Goal: Task Accomplishment & Management: Manage account settings

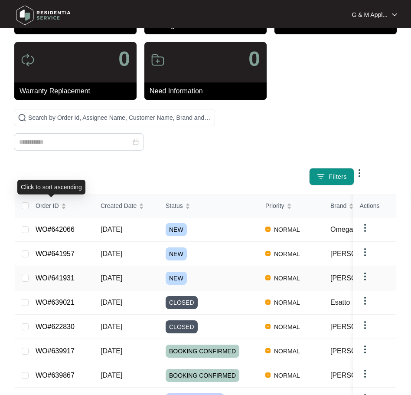
scroll to position [87, 0]
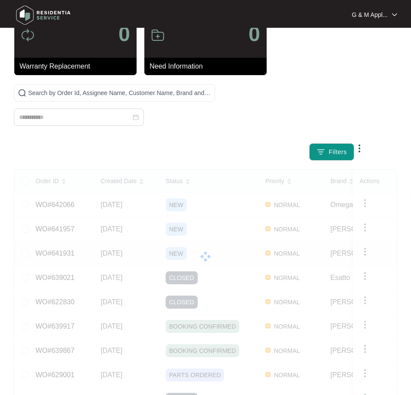
click at [58, 254] on div "Order ID Created Date Status Priority Brand Assignee Model Customer Name Purcha…" at bounding box center [206, 313] width 382 height 287
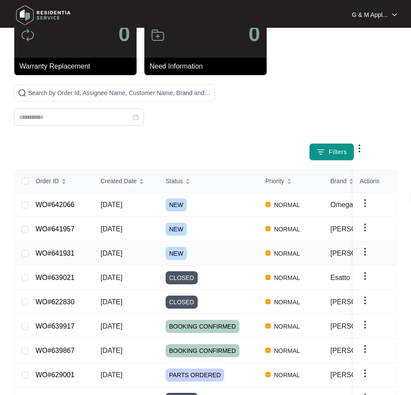
click at [59, 255] on link "WO#641931" at bounding box center [55, 252] width 39 height 7
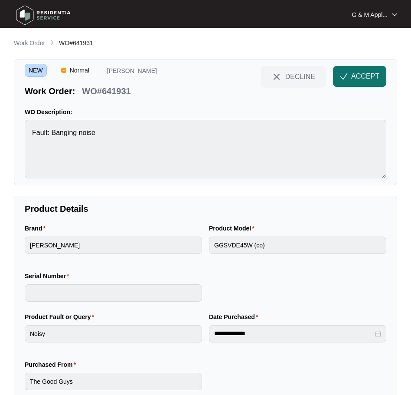
click at [363, 77] on span "ACCEPT" at bounding box center [365, 76] width 28 height 10
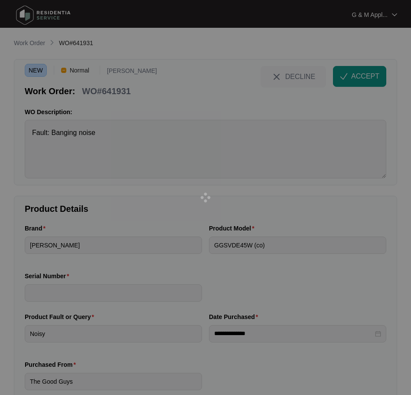
click at [104, 91] on div at bounding box center [205, 197] width 411 height 395
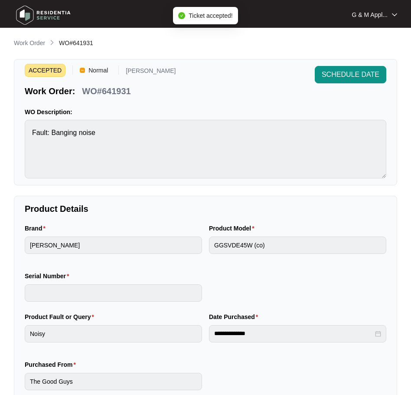
click at [104, 91] on p "WO#641931" at bounding box center [106, 91] width 49 height 12
copy div "WO#641931 SCHEDULE DATE"
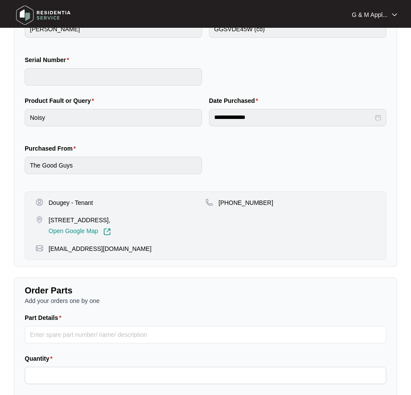
scroll to position [217, 0]
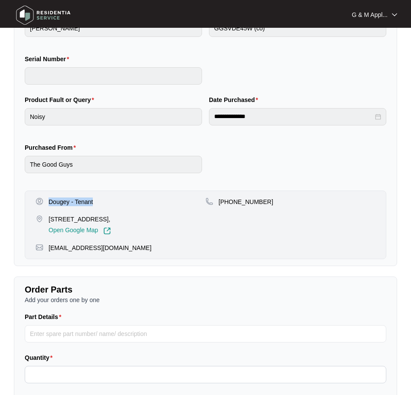
drag, startPoint x: 48, startPoint y: 200, endPoint x: 74, endPoint y: 202, distance: 26.1
click at [98, 202] on div "Dougey - Tenant" at bounding box center [121, 201] width 170 height 9
copy p "Dougey - Tenant"
drag, startPoint x: 148, startPoint y: 219, endPoint x: 48, endPoint y: 217, distance: 99.8
click at [48, 217] on div "[STREET_ADDRESS], Open Google Map" at bounding box center [121, 225] width 170 height 20
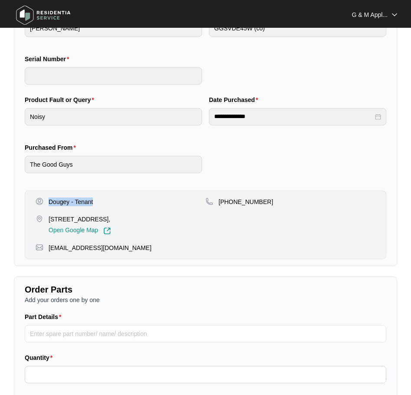
copy p "[STREET_ADDRESS]"
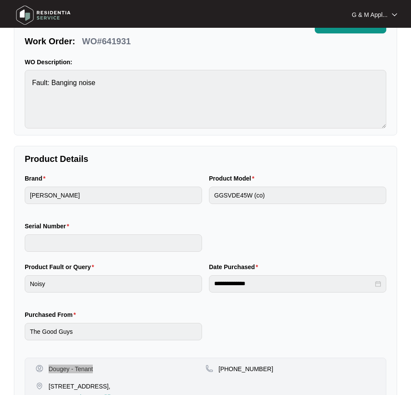
scroll to position [43, 0]
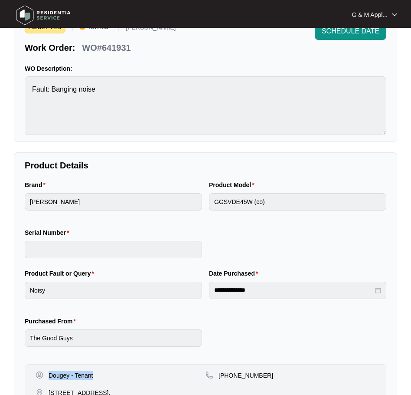
click at [108, 48] on p "WO#641931" at bounding box center [106, 48] width 49 height 12
copy div "WO#641931 SCHEDULE DATE"
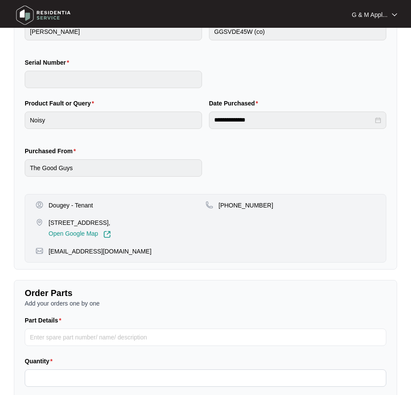
scroll to position [217, 0]
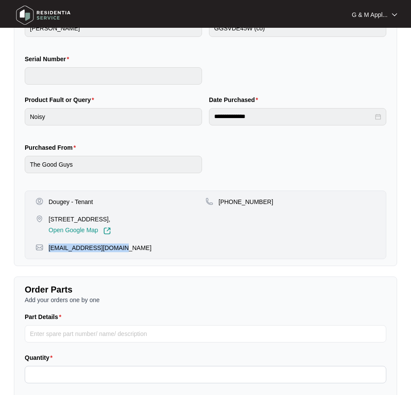
drag, startPoint x: 120, startPoint y: 249, endPoint x: 47, endPoint y: 249, distance: 72.9
click at [47, 249] on div "[EMAIL_ADDRESS][DOMAIN_NAME]" at bounding box center [206, 247] width 340 height 9
copy p "[EMAIL_ADDRESS][DOMAIN_NAME]"
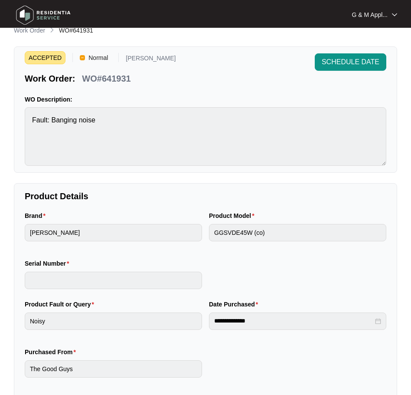
scroll to position [0, 0]
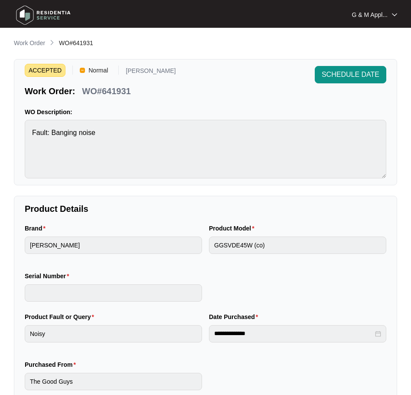
scroll to position [87, 0]
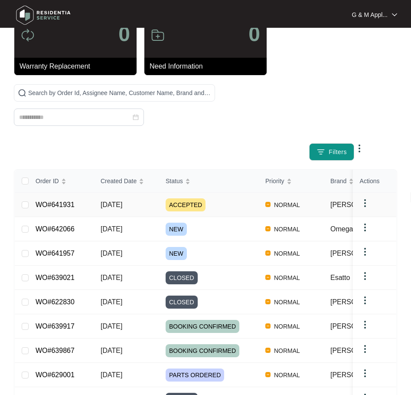
click at [55, 203] on div "Order ID Created Date Status Priority Brand Assignee Model Customer Name Purcha…" at bounding box center [206, 313] width 382 height 287
click at [51, 205] on link "WO#641931" at bounding box center [55, 204] width 39 height 7
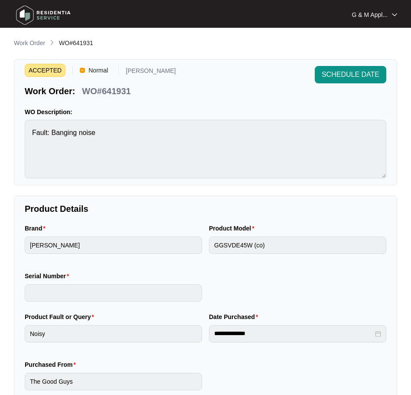
click at [108, 93] on p "WO#641931" at bounding box center [106, 91] width 49 height 12
copy div "WO#641931 SCHEDULE DATE"
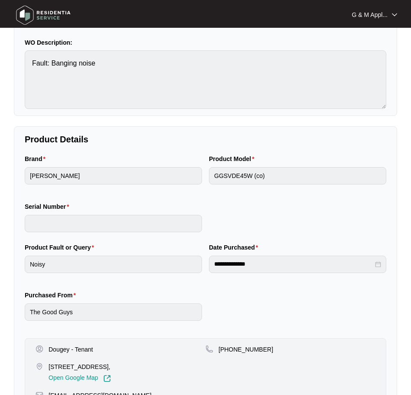
scroll to position [28, 0]
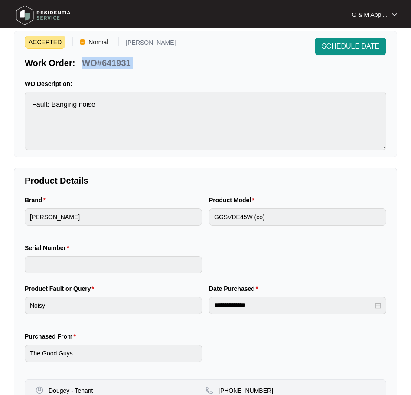
drag, startPoint x: 55, startPoint y: 11, endPoint x: 87, endPoint y: 88, distance: 84.0
click at [55, 11] on img at bounding box center [43, 15] width 61 height 26
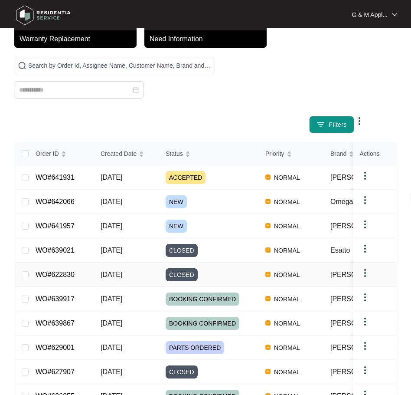
scroll to position [115, 0]
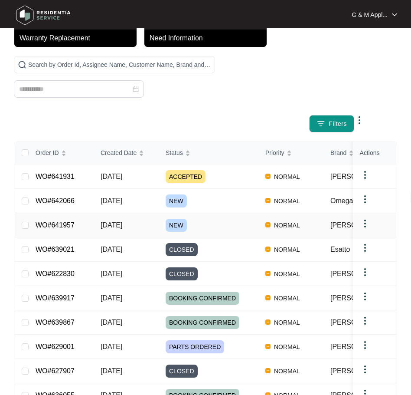
click at [56, 222] on div "Order ID Created Date Status Priority Brand Assignee Model Customer Name Purcha…" at bounding box center [206, 284] width 382 height 287
click at [57, 224] on div "Order ID Created Date Status Priority Brand Assignee Model Customer Name Purcha…" at bounding box center [206, 284] width 382 height 287
click at [57, 224] on link "WO#641957" at bounding box center [55, 224] width 39 height 7
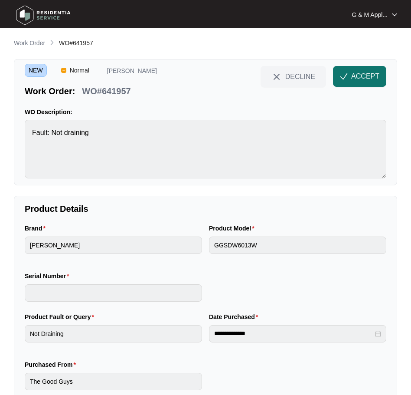
click at [351, 75] on span "ACCEPT" at bounding box center [365, 76] width 28 height 10
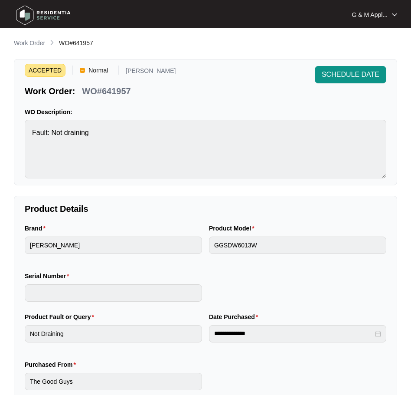
click at [107, 94] on p "WO#641957" at bounding box center [106, 91] width 49 height 12
copy div "WO#641957 SCHEDULE DATE"
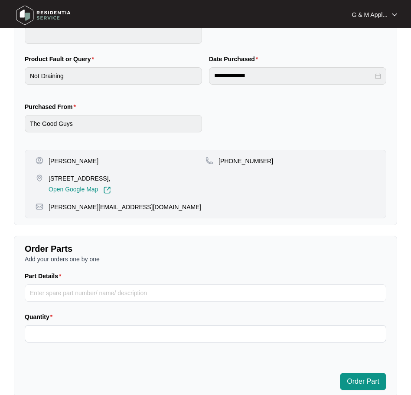
scroll to position [260, 0]
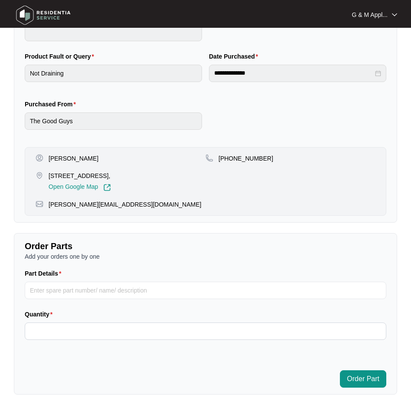
click at [68, 157] on p "[PERSON_NAME]" at bounding box center [74, 158] width 50 height 9
copy p "[PERSON_NAME]"
drag, startPoint x: 257, startPoint y: 158, endPoint x: 230, endPoint y: 158, distance: 27.3
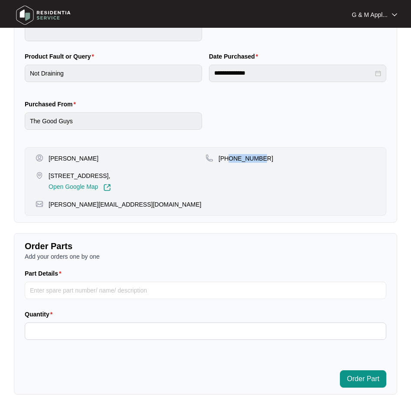
click at [230, 158] on div "[PHONE_NUMBER]" at bounding box center [291, 158] width 170 height 9
copy p "481507747"
click at [51, 174] on p "[STREET_ADDRESS]," at bounding box center [80, 175] width 62 height 9
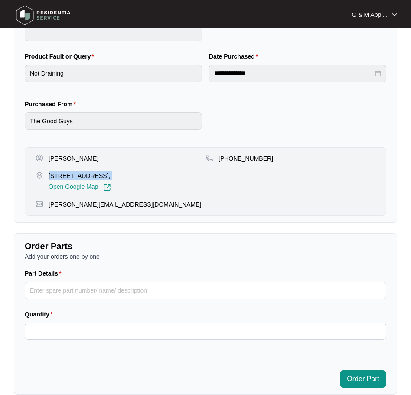
click at [51, 174] on p "[STREET_ADDRESS]," at bounding box center [80, 175] width 62 height 9
copy p "[STREET_ADDRESS],"
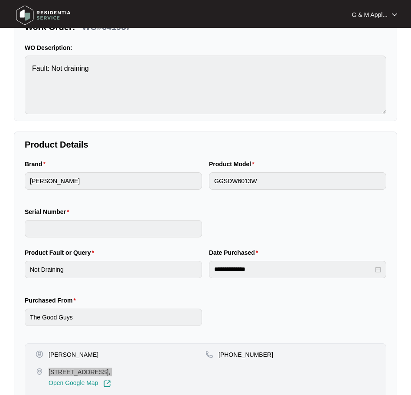
scroll to position [0, 0]
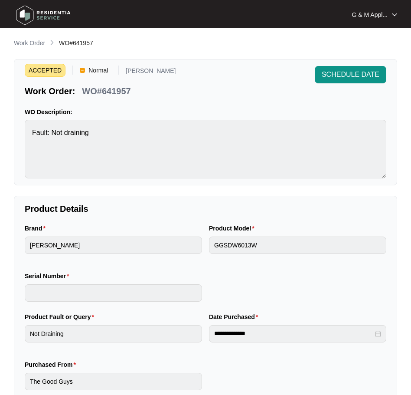
click at [105, 93] on p "WO#641957" at bounding box center [106, 91] width 49 height 12
click at [105, 92] on p "WO#641957" at bounding box center [106, 91] width 49 height 12
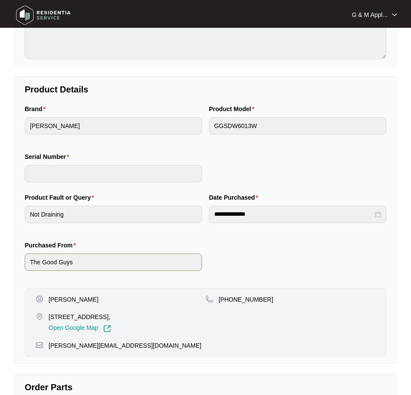
scroll to position [130, 0]
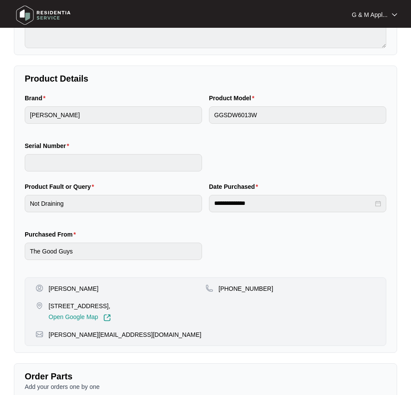
click at [78, 288] on p "[PERSON_NAME]" at bounding box center [74, 288] width 50 height 9
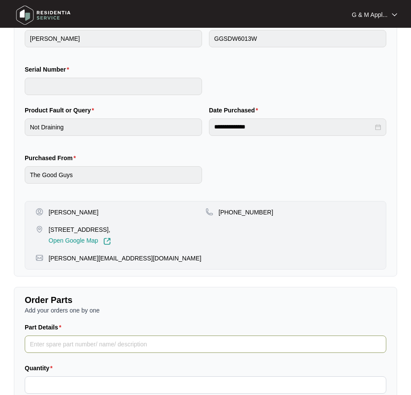
scroll to position [304, 0]
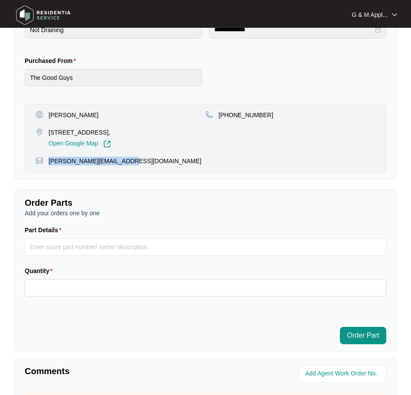
drag, startPoint x: 124, startPoint y: 166, endPoint x: 52, endPoint y: 162, distance: 71.2
click at [48, 161] on div "[PERSON_NAME] [STREET_ADDRESS], Open Google Map [PHONE_NUMBER] [EMAIL_ADDRESS][…" at bounding box center [206, 138] width 362 height 69
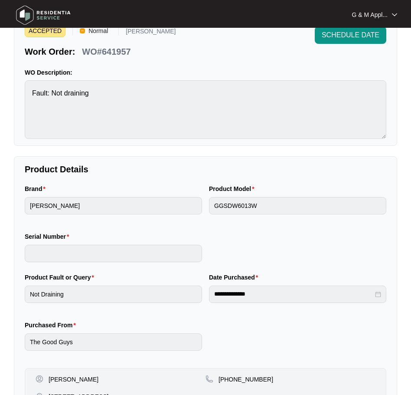
scroll to position [0, 0]
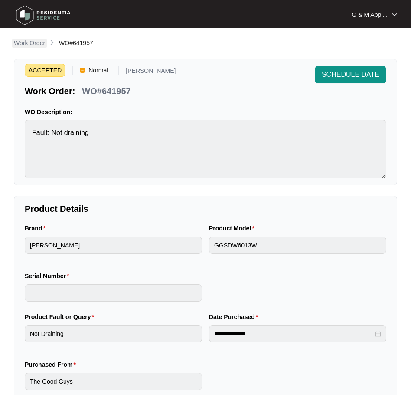
click at [32, 44] on p "Work Order" at bounding box center [29, 43] width 31 height 9
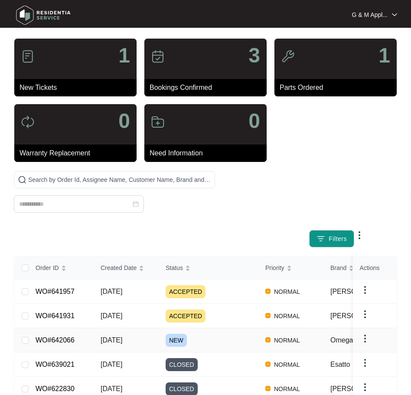
click at [56, 341] on link "WO#642066" at bounding box center [55, 339] width 39 height 7
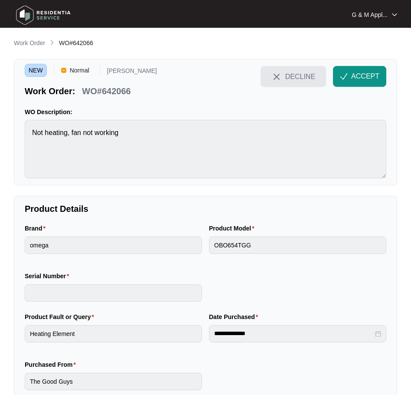
click at [298, 69] on button "DECLINE" at bounding box center [293, 76] width 65 height 21
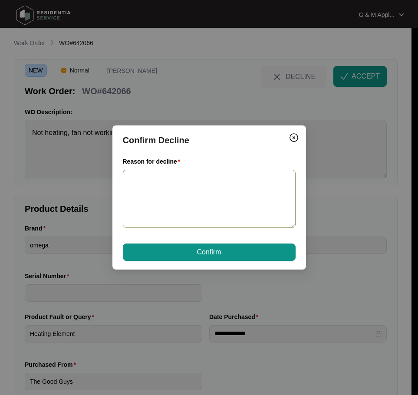
click at [183, 203] on textarea "Reason for decline" at bounding box center [209, 199] width 173 height 59
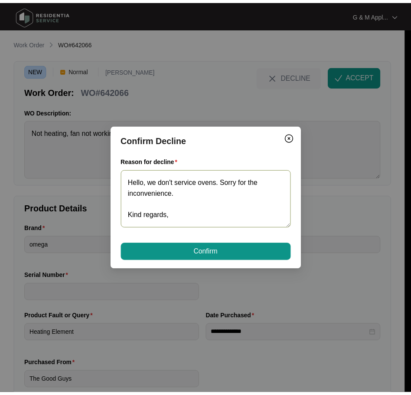
scroll to position [3, 0]
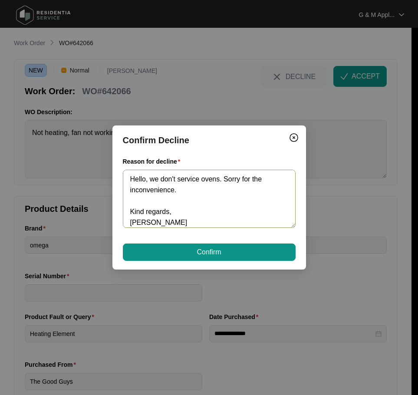
click at [150, 176] on textarea "Hello, we don't service ovens. Sorry for the inconvenience. Kind regards, [PERS…" at bounding box center [209, 199] width 173 height 59
click at [180, 180] on textarea "Hello, unforturnately we don't service ovens. Sorry for the inconvenience. Kind…" at bounding box center [209, 199] width 173 height 59
click at [250, 206] on textarea "Hello, unfortunately we don't service ovens. Sorry for the inconvenience. Kind …" at bounding box center [209, 199] width 173 height 59
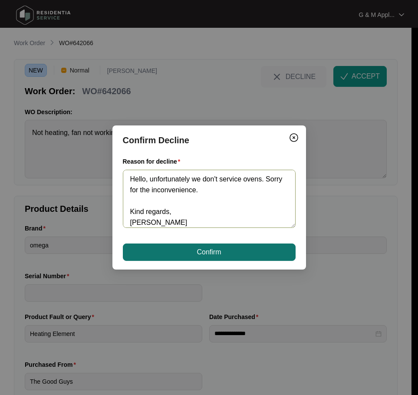
type textarea "Hello, unfortunately we don't service ovens. Sorry for the inconvenience. Kind …"
click at [222, 246] on button "Confirm" at bounding box center [209, 251] width 173 height 17
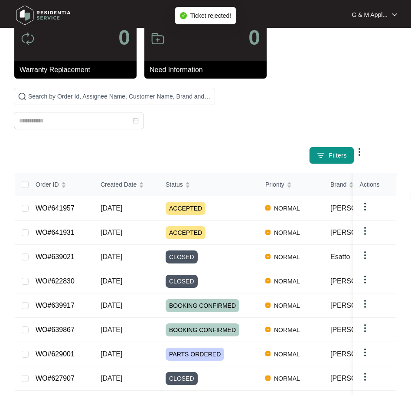
scroll to position [87, 0]
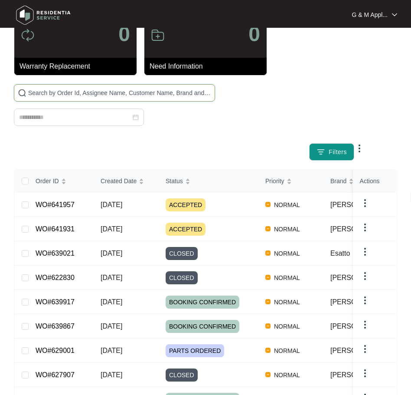
click at [60, 88] on input "text" at bounding box center [119, 93] width 183 height 10
type input "642066"
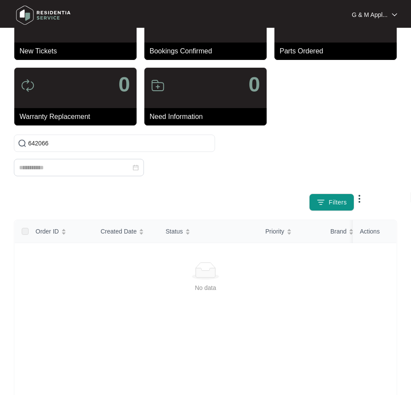
scroll to position [0, 0]
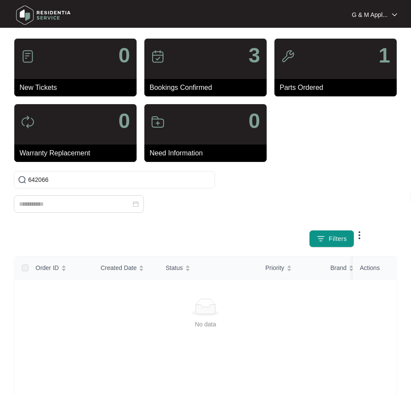
drag, startPoint x: 30, startPoint y: 8, endPoint x: 60, endPoint y: 43, distance: 45.9
click at [31, 8] on img at bounding box center [43, 15] width 61 height 26
click at [25, 20] on img at bounding box center [43, 15] width 61 height 26
click at [39, 183] on input "642066" at bounding box center [119, 180] width 183 height 10
click at [39, 180] on input "642066" at bounding box center [119, 180] width 183 height 10
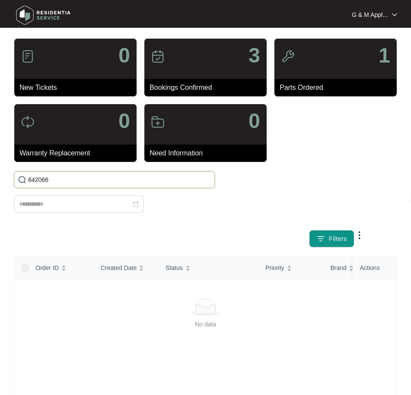
click at [39, 180] on input "642066" at bounding box center [119, 180] width 183 height 10
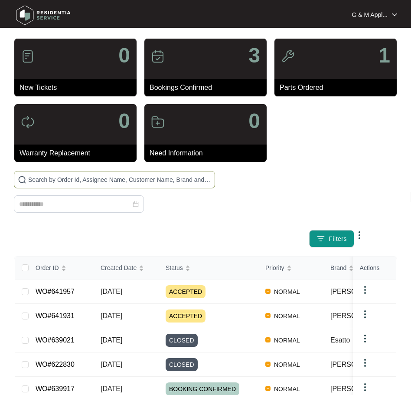
click at [35, 13] on img at bounding box center [43, 15] width 61 height 26
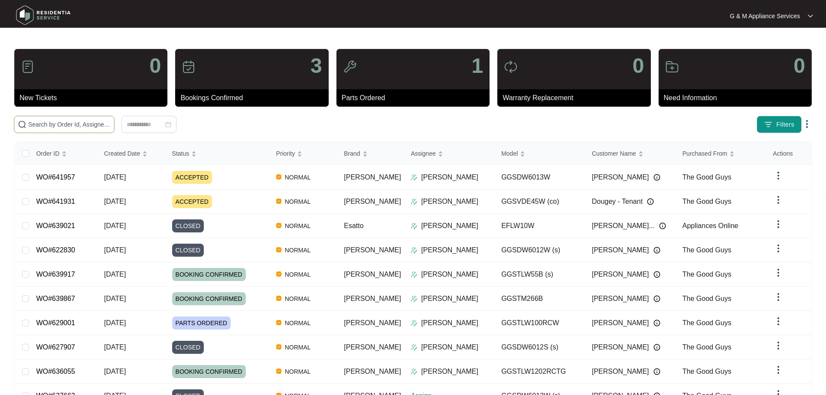
click at [111, 125] on input "text" at bounding box center [69, 125] width 82 height 10
paste input "WO#641931"
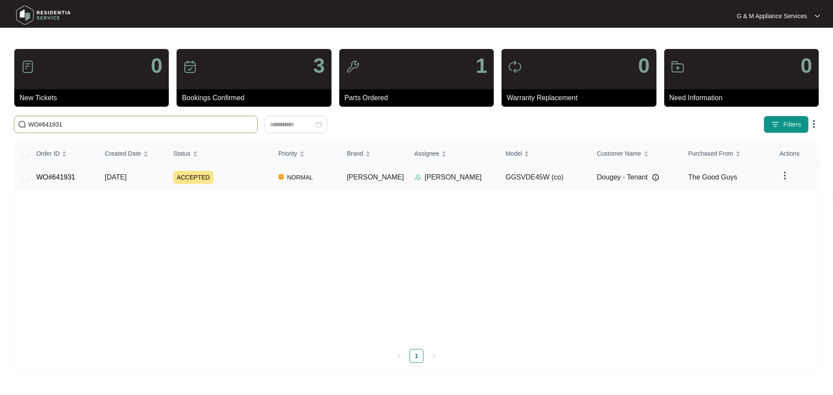
type input "WO#641931"
click at [59, 171] on td "WO#641931" at bounding box center [63, 177] width 69 height 24
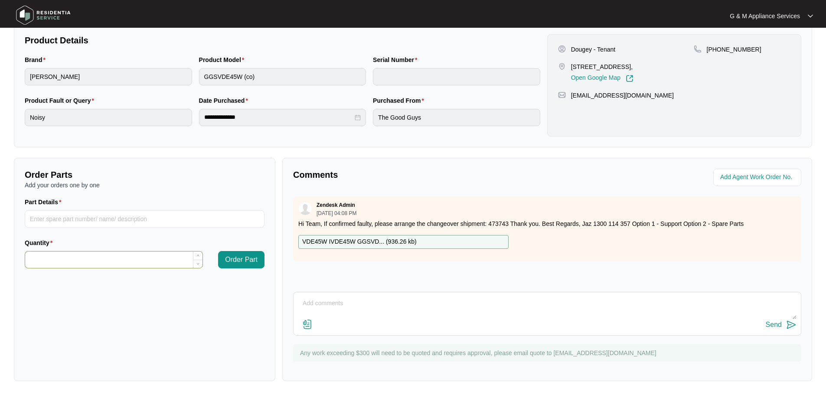
scroll to position [180, 0]
drag, startPoint x: 755, startPoint y: 49, endPoint x: 718, endPoint y: 46, distance: 36.5
click at [718, 46] on div "[PHONE_NUMBER]" at bounding box center [742, 49] width 97 height 9
copy p "0431161885"
